Goal: Task Accomplishment & Management: Use online tool/utility

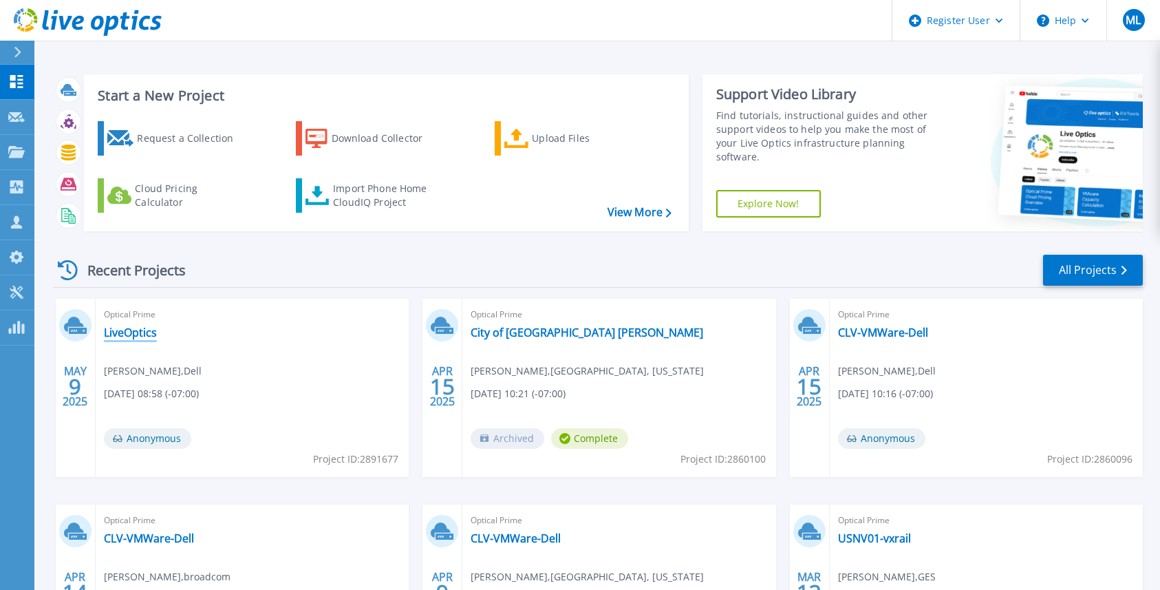
click at [120, 334] on link "LiveOptics" at bounding box center [130, 332] width 53 height 14
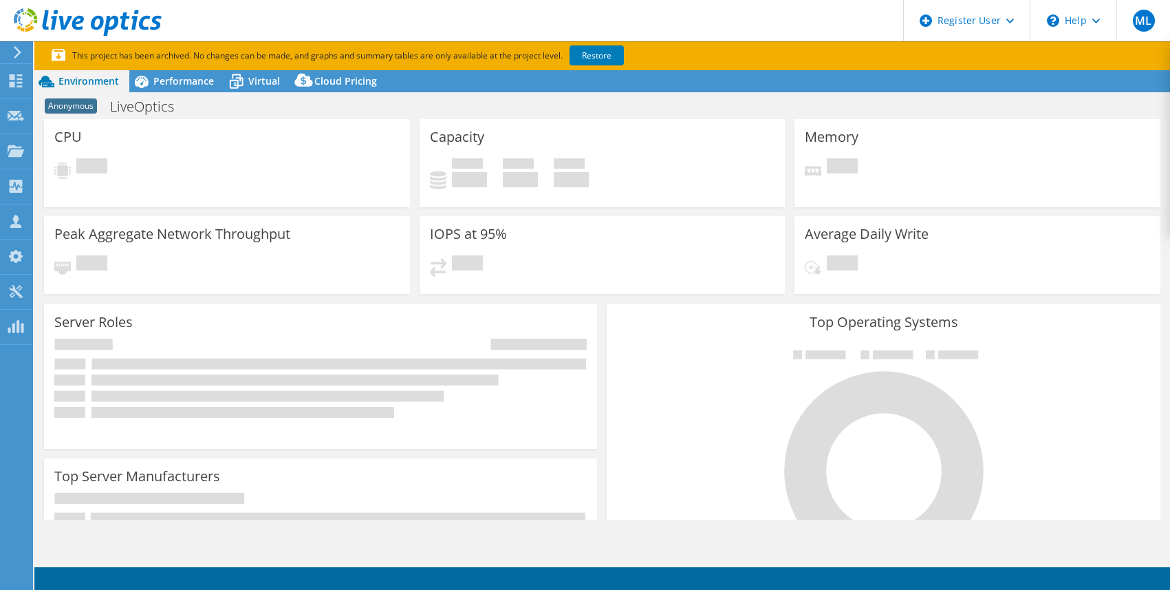
select select "USD"
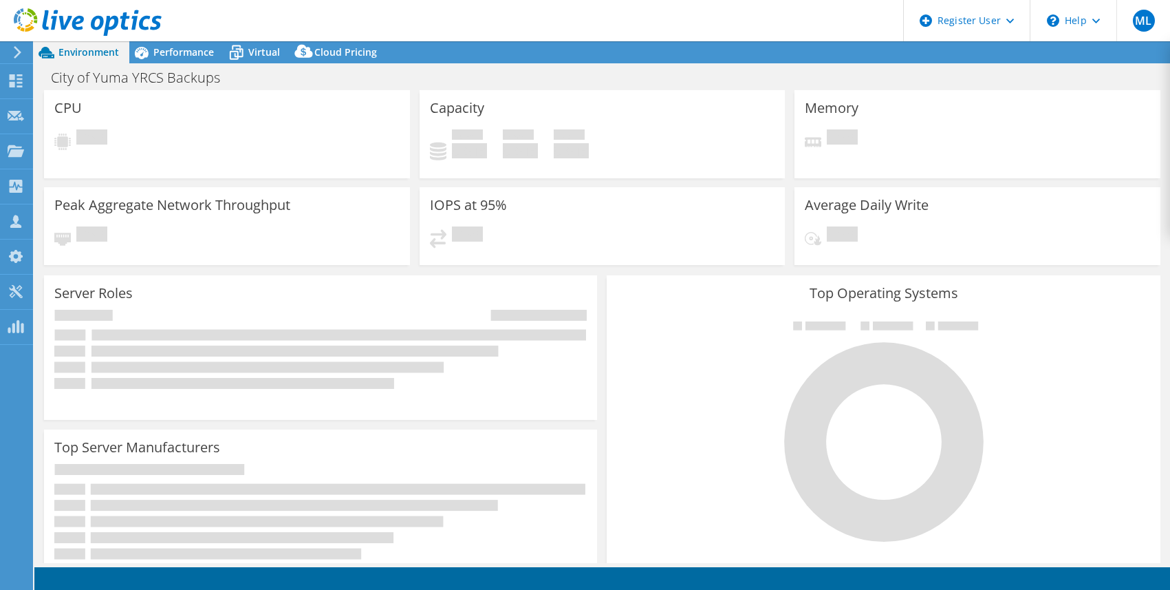
select select "USWest"
